Goal: Find contact information: Find contact information

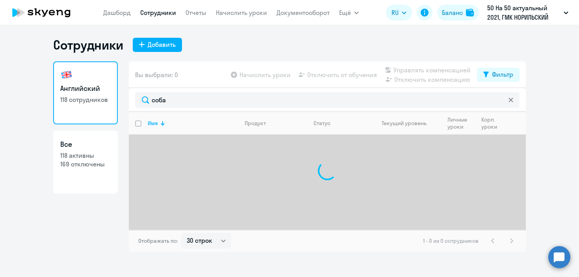
select select "30"
type input "[PERSON_NAME]"
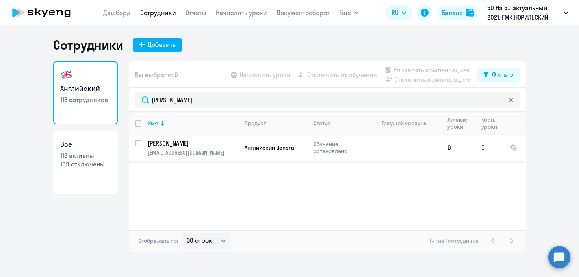
click at [401, 148] on td at bounding box center [404, 148] width 73 height 26
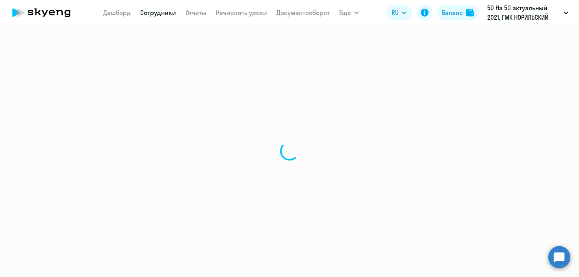
select select "english"
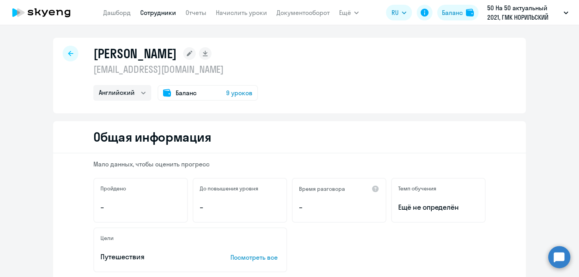
drag, startPoint x: 172, startPoint y: 70, endPoint x: 81, endPoint y: 69, distance: 90.2
click at [81, 69] on div "[PERSON_NAME] [EMAIL_ADDRESS][DOMAIN_NAME] Английский Остальные Баланс 9 уроков" at bounding box center [289, 76] width 472 height 76
copy p "[EMAIL_ADDRESS][DOMAIN_NAME]"
